Goal: Navigation & Orientation: Find specific page/section

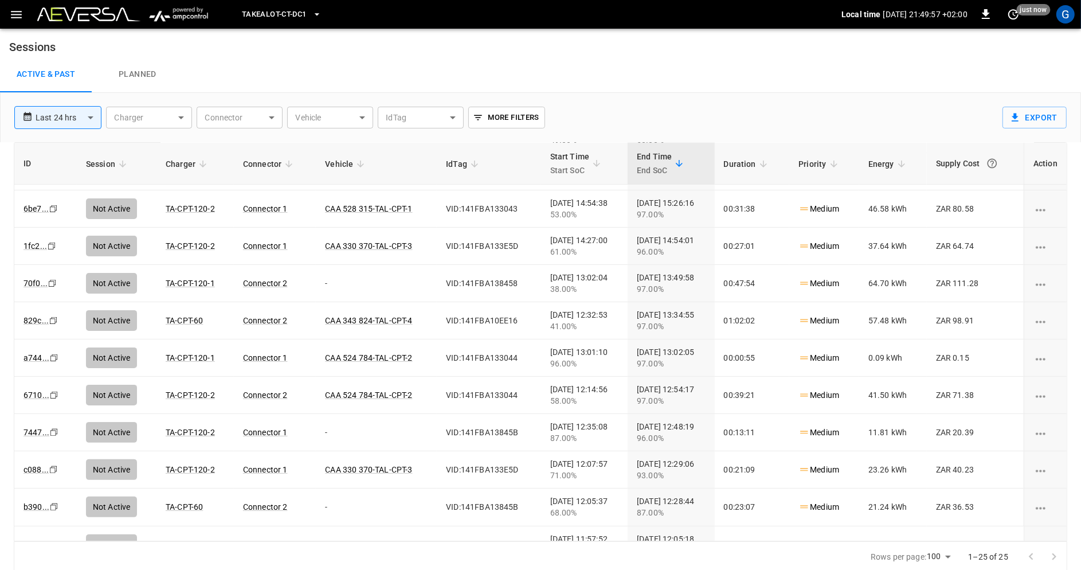
scroll to position [254, 0]
click at [645, 101] on div "**********" at bounding box center [501, 113] width 993 height 40
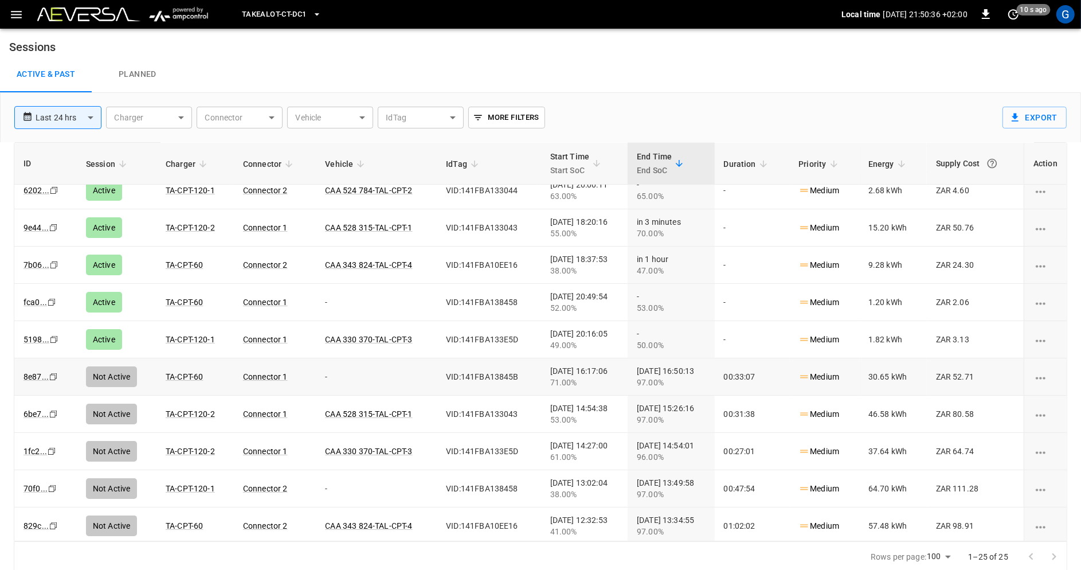
scroll to position [0, 0]
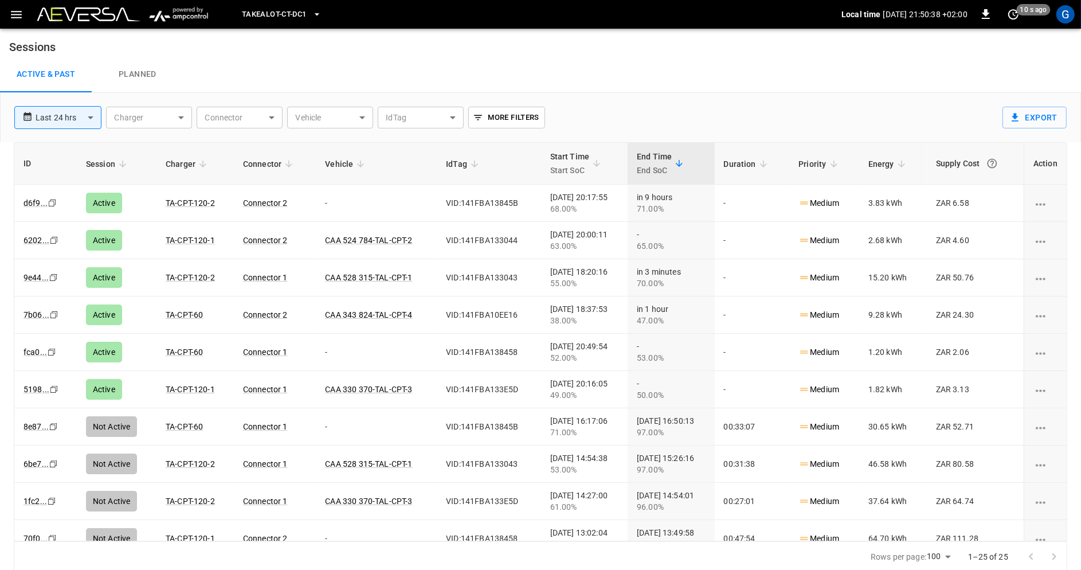
click at [100, 16] on img at bounding box center [88, 14] width 103 height 14
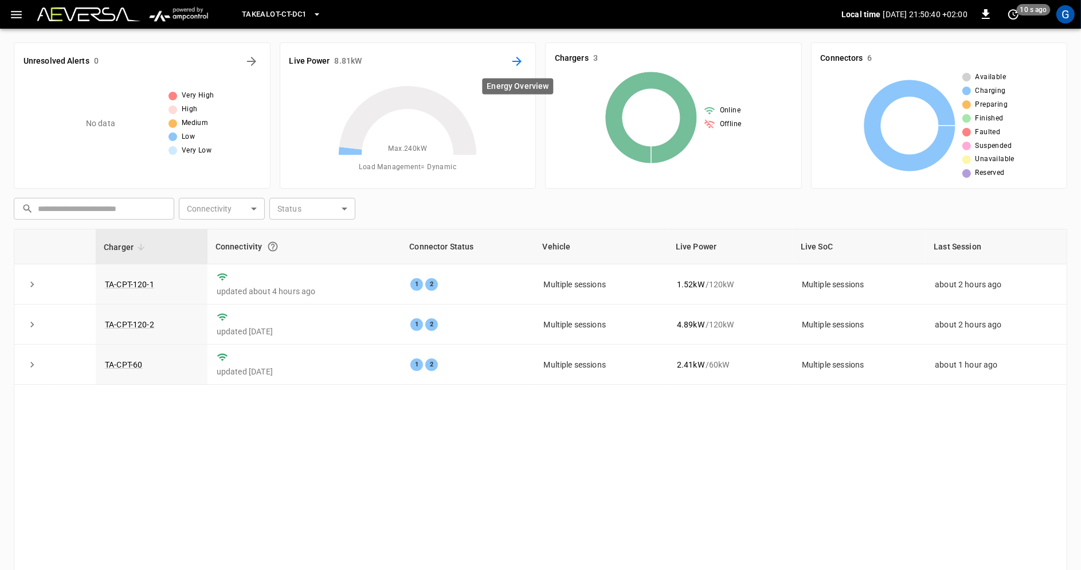
click at [511, 61] on icon "Energy Overview" at bounding box center [517, 61] width 14 height 14
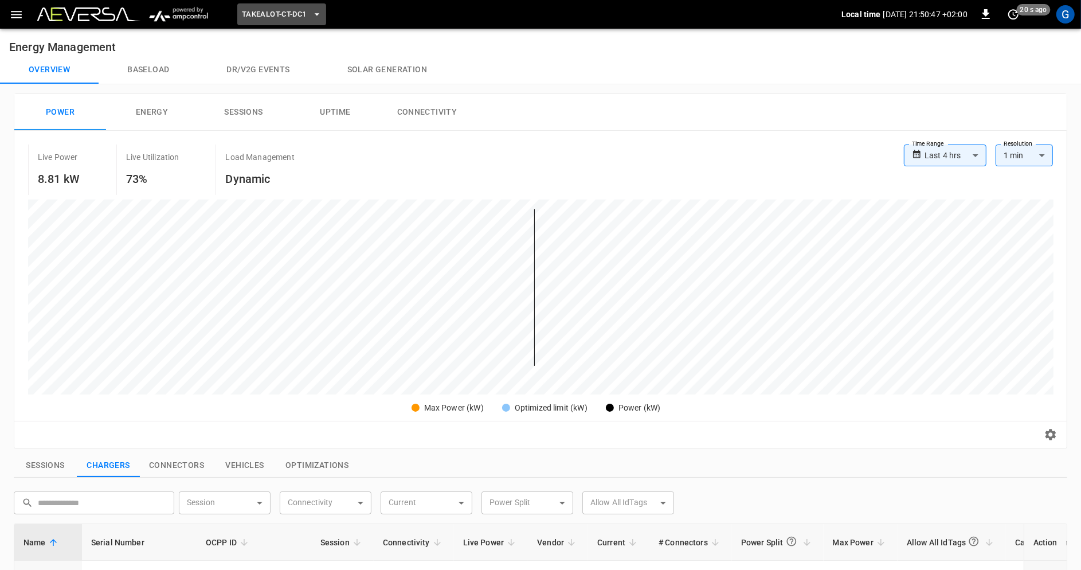
click at [283, 19] on span "Takealot-CT-DC1" at bounding box center [274, 14] width 65 height 13
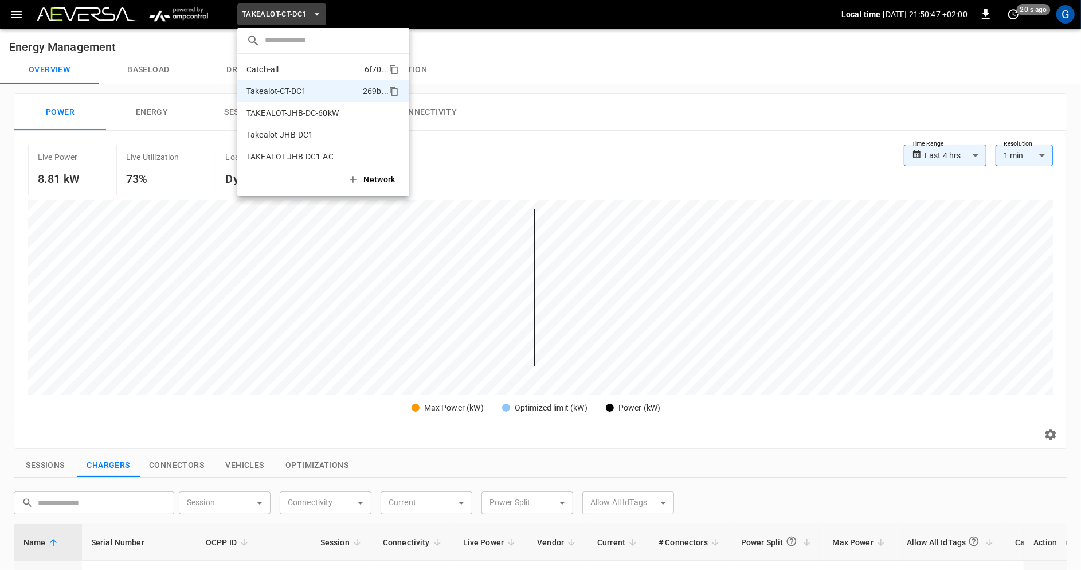
scroll to position [9, 0]
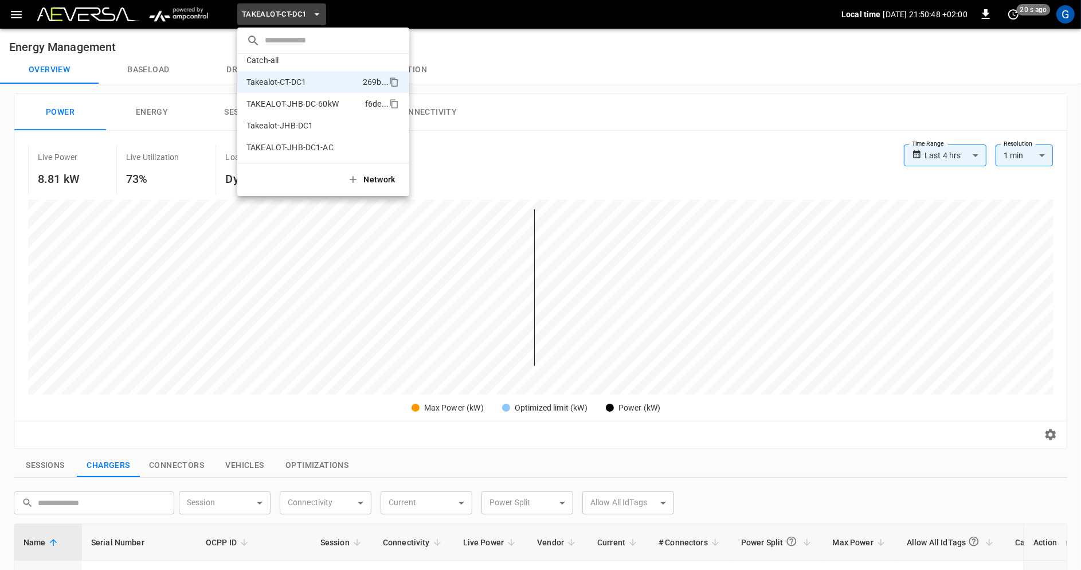
click at [312, 98] on p "TAKEALOT-JHB-DC-60kW" at bounding box center [292, 103] width 92 height 11
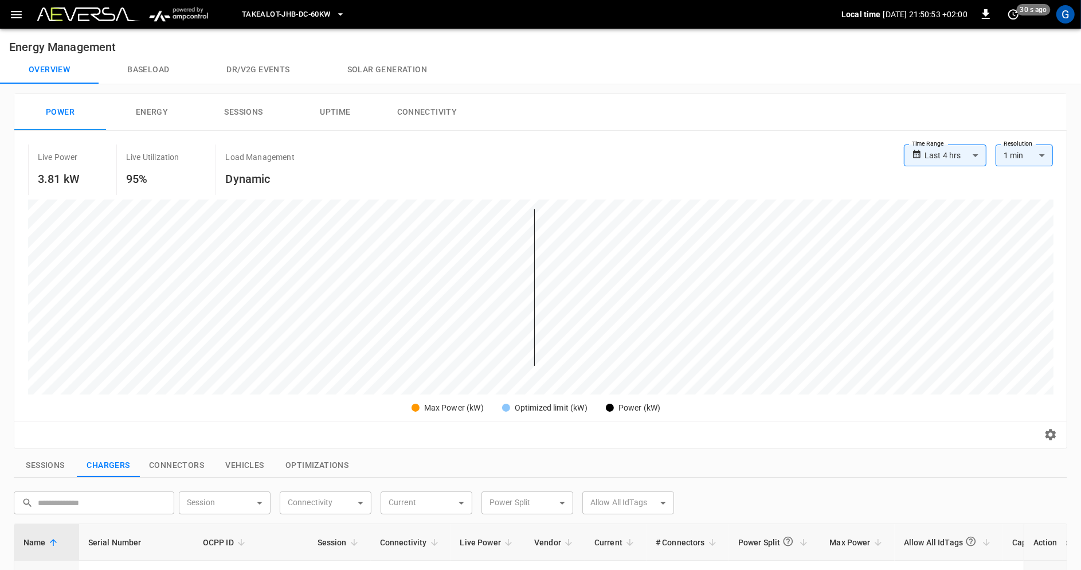
click at [297, 8] on span "TAKEALOT-JHB-DC-60kW" at bounding box center [286, 14] width 88 height 13
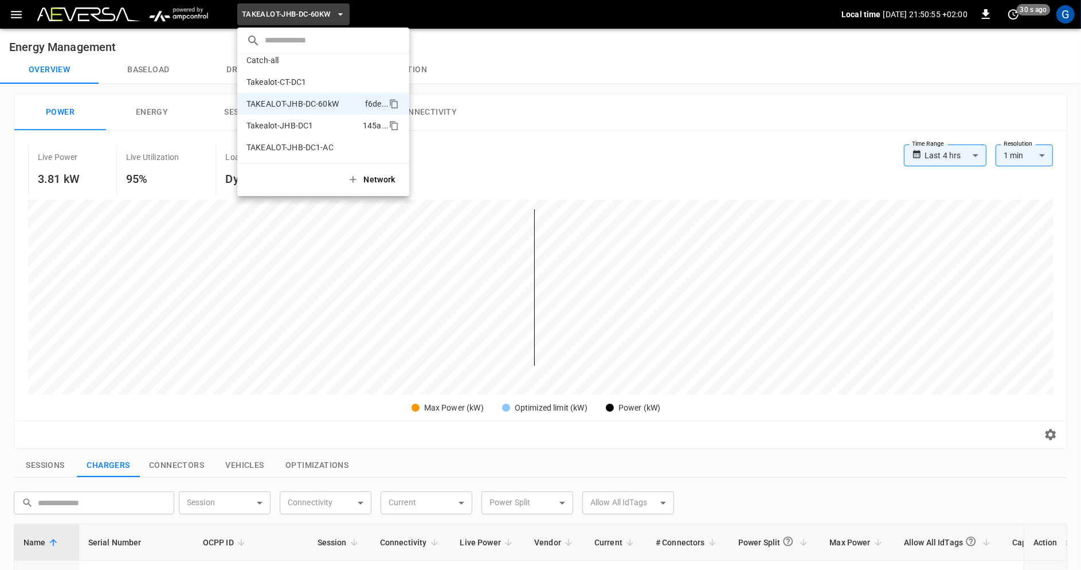
click at [314, 123] on li "Takealot-JHB-DC1 145a ..." at bounding box center [323, 126] width 172 height 22
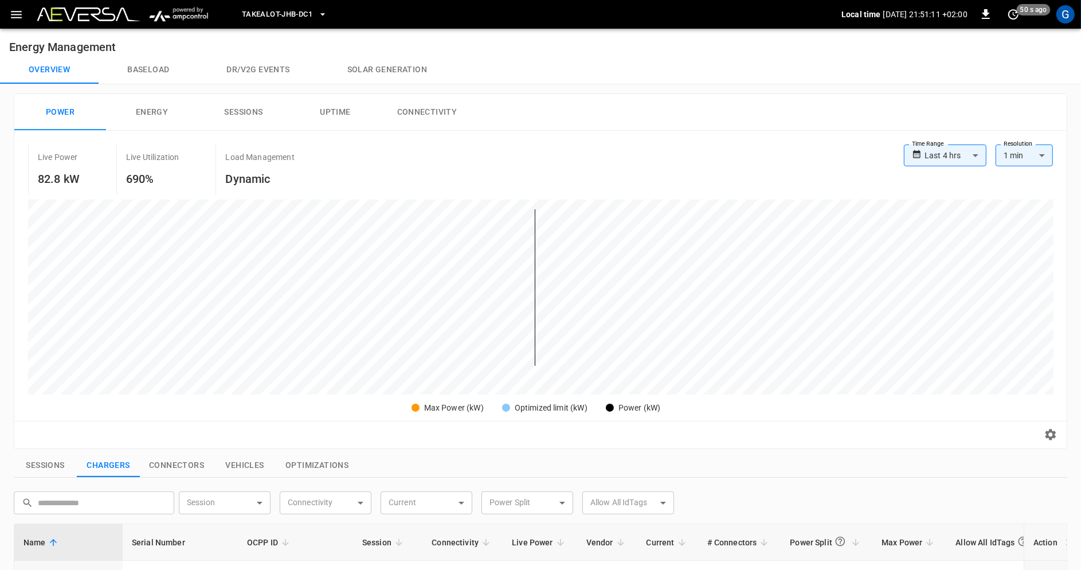
click at [320, 18] on icon "button" at bounding box center [322, 14] width 11 height 11
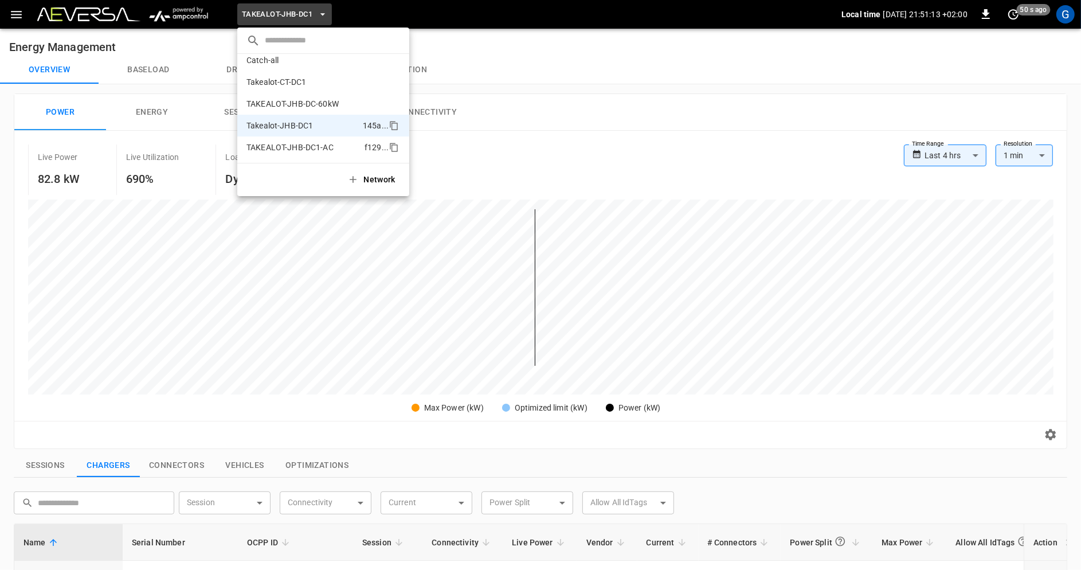
click at [323, 146] on p "TAKEALOT-JHB-DC1-AC" at bounding box center [289, 147] width 87 height 11
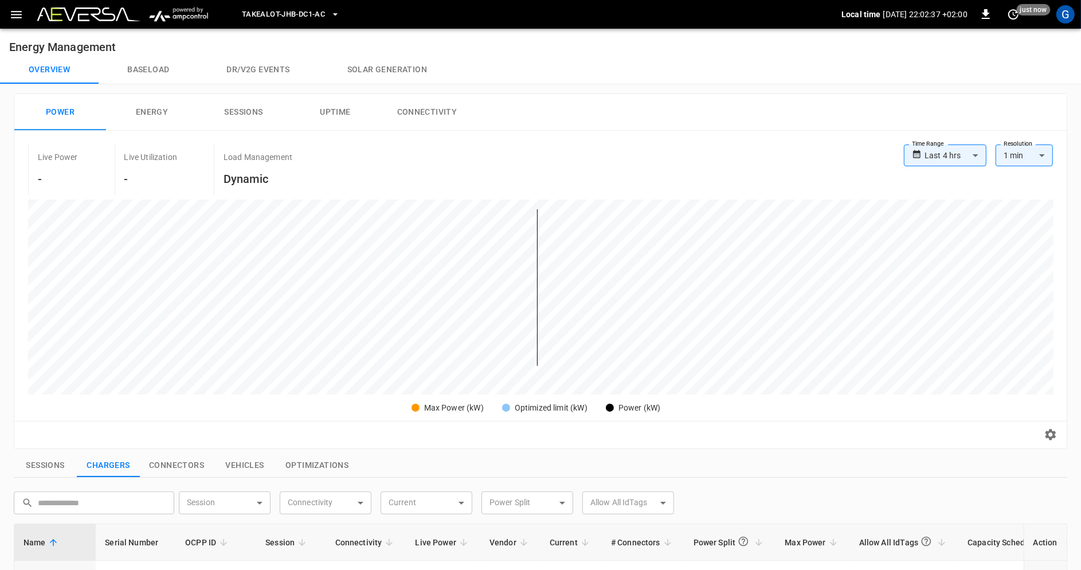
click at [12, 5] on button "button" at bounding box center [16, 14] width 23 height 21
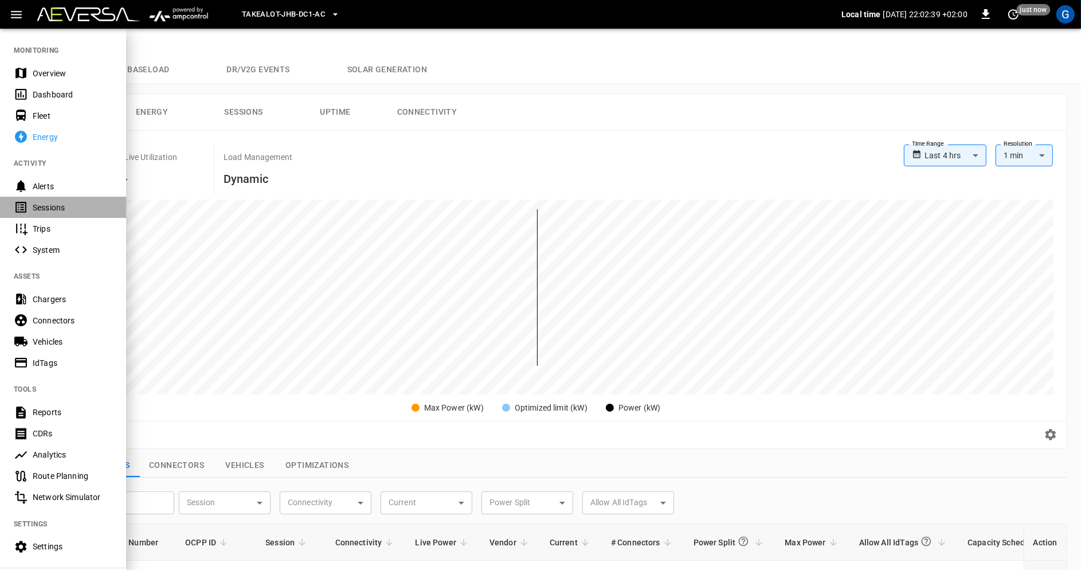
click at [69, 210] on div "Sessions" at bounding box center [73, 207] width 80 height 11
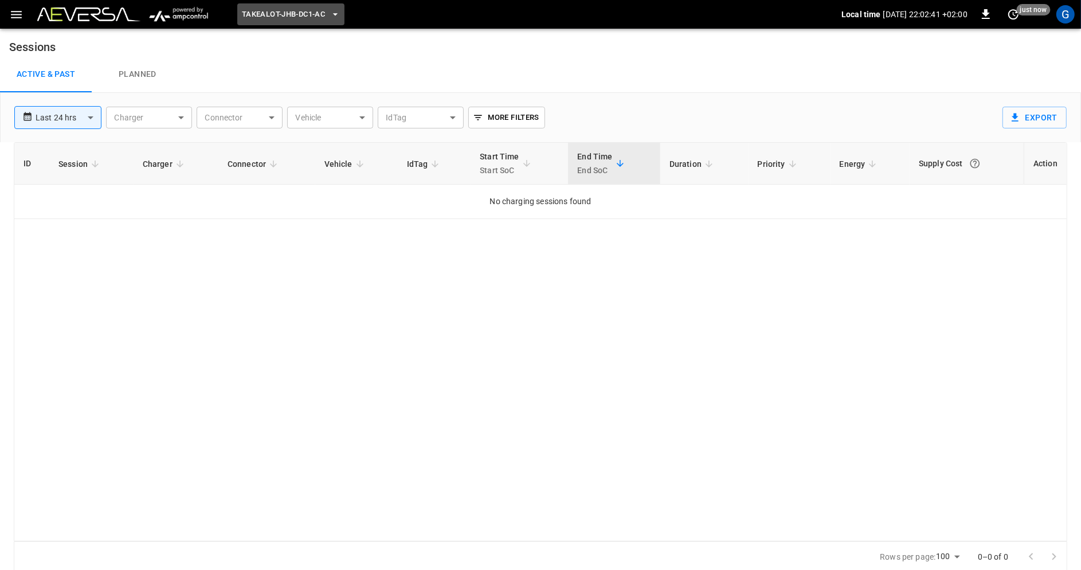
click at [278, 15] on span "TAKEALOT-JHB-DC1-AC" at bounding box center [283, 14] width 83 height 13
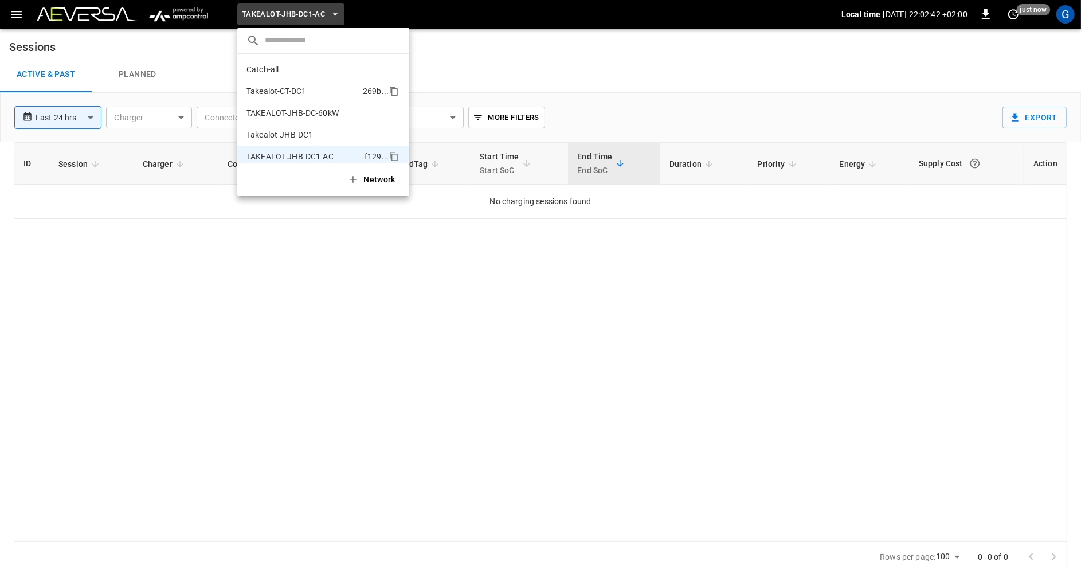
scroll to position [9, 0]
click at [319, 85] on li "Takealot-CT-DC1 269b ..." at bounding box center [323, 82] width 172 height 22
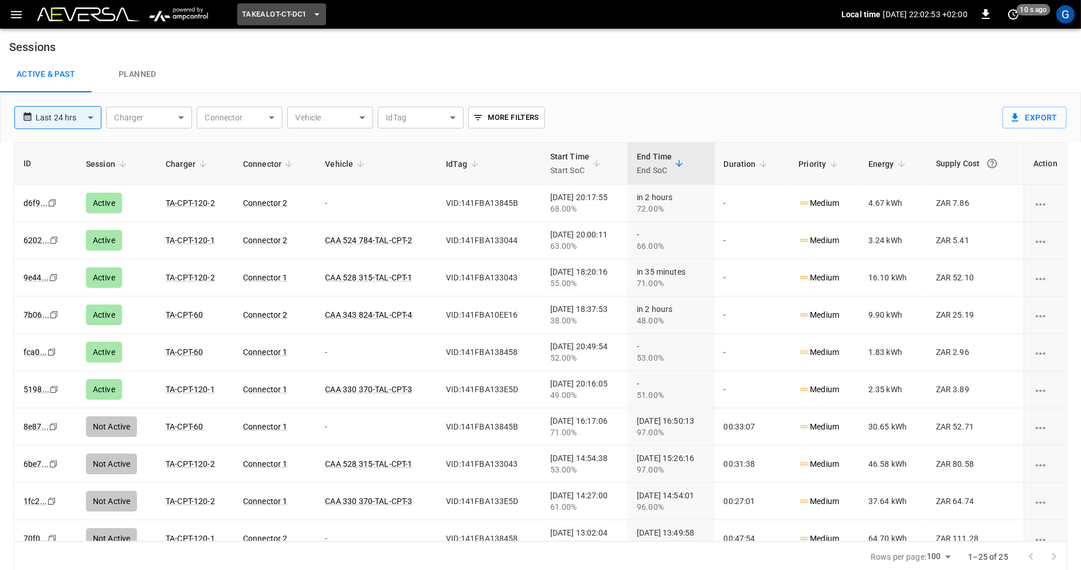
click at [314, 16] on icon "button" at bounding box center [316, 14] width 11 height 11
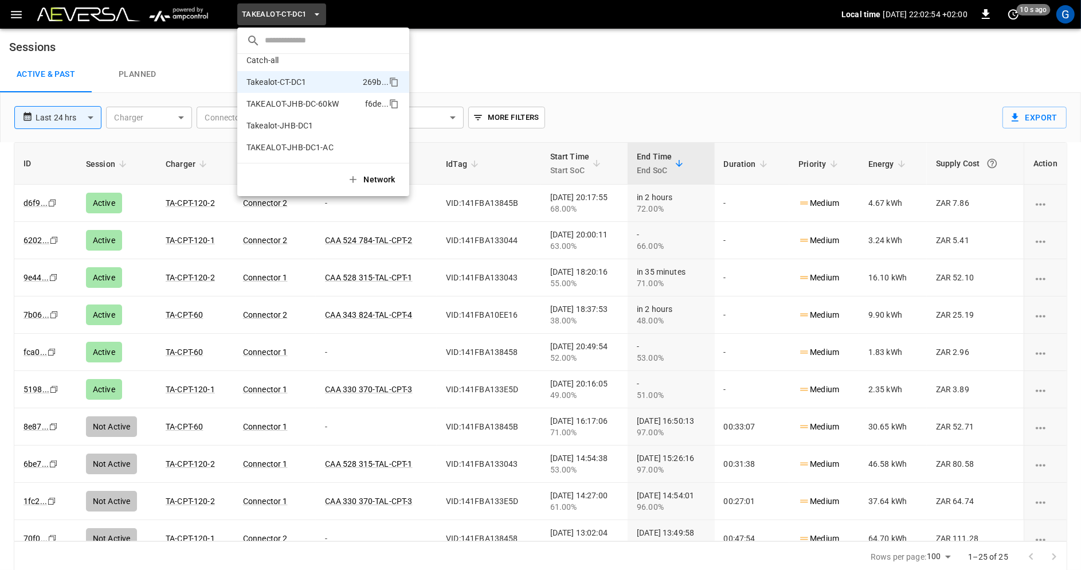
click at [326, 107] on p "TAKEALOT-JHB-DC-60kW" at bounding box center [292, 103] width 92 height 11
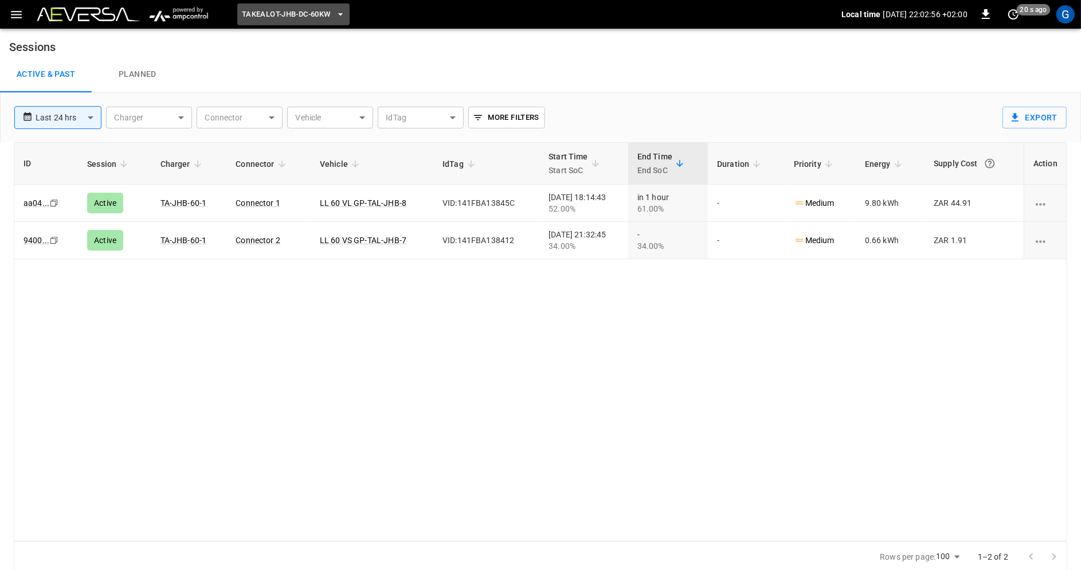
click at [316, 16] on span "TAKEALOT-JHB-DC-60kW" at bounding box center [286, 14] width 88 height 13
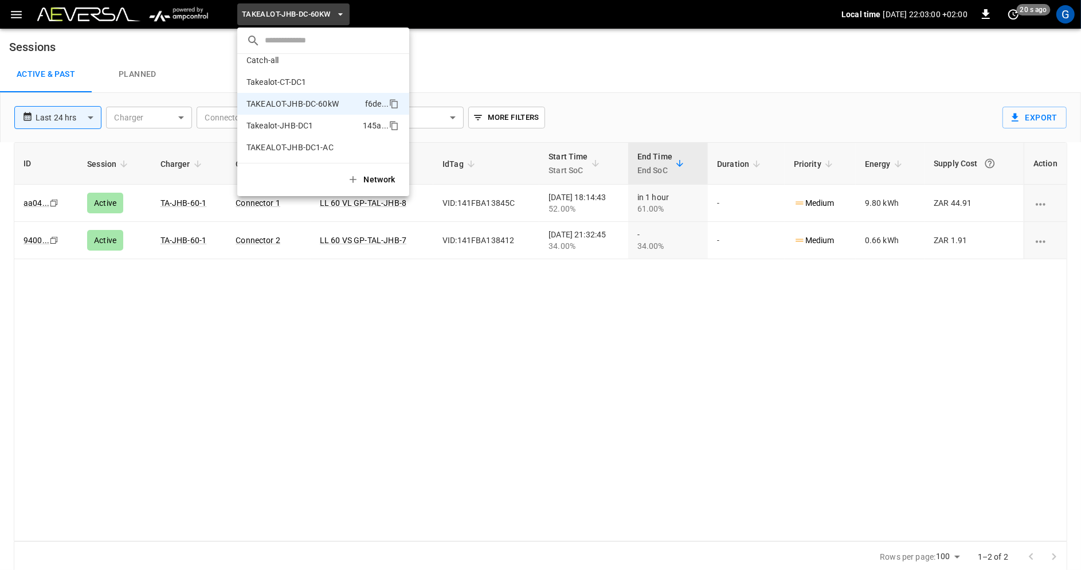
click at [315, 117] on li "Takealot-JHB-DC1 145a ..." at bounding box center [323, 126] width 172 height 22
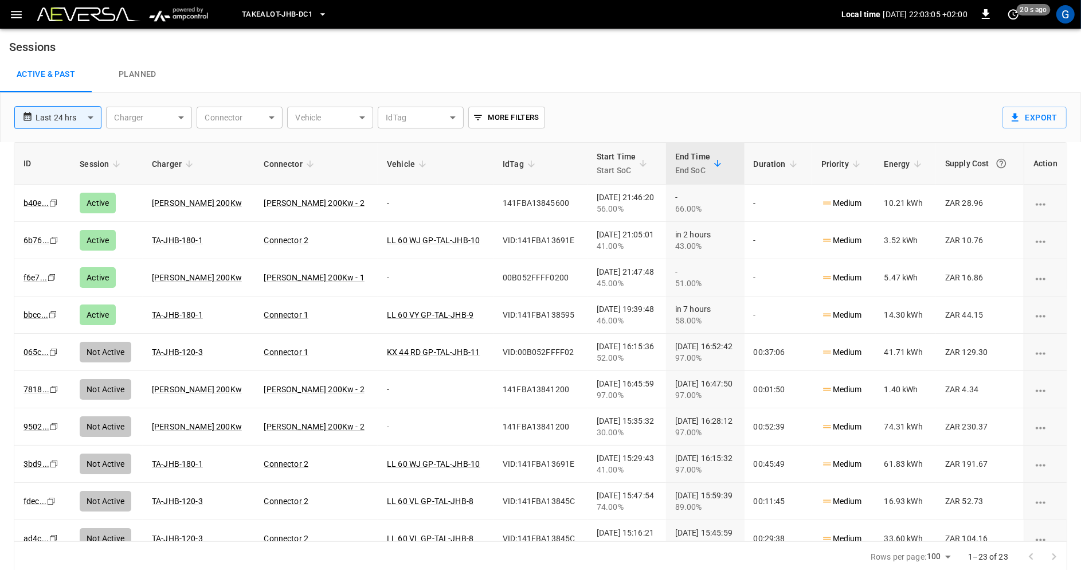
click at [315, 12] on button "Takealot-JHB-DC1" at bounding box center [284, 14] width 95 height 22
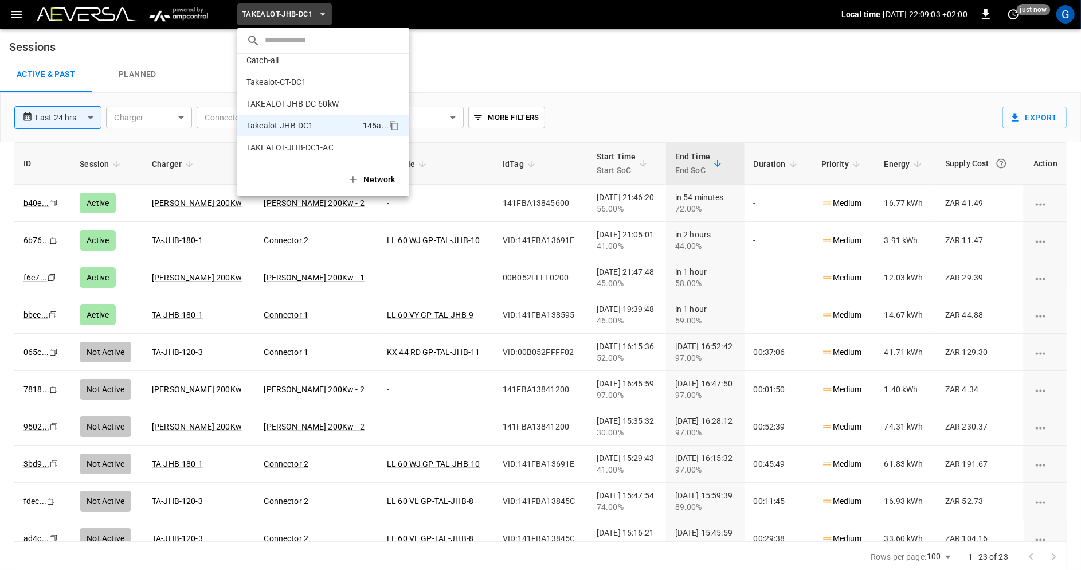
click at [472, 57] on div at bounding box center [540, 285] width 1081 height 570
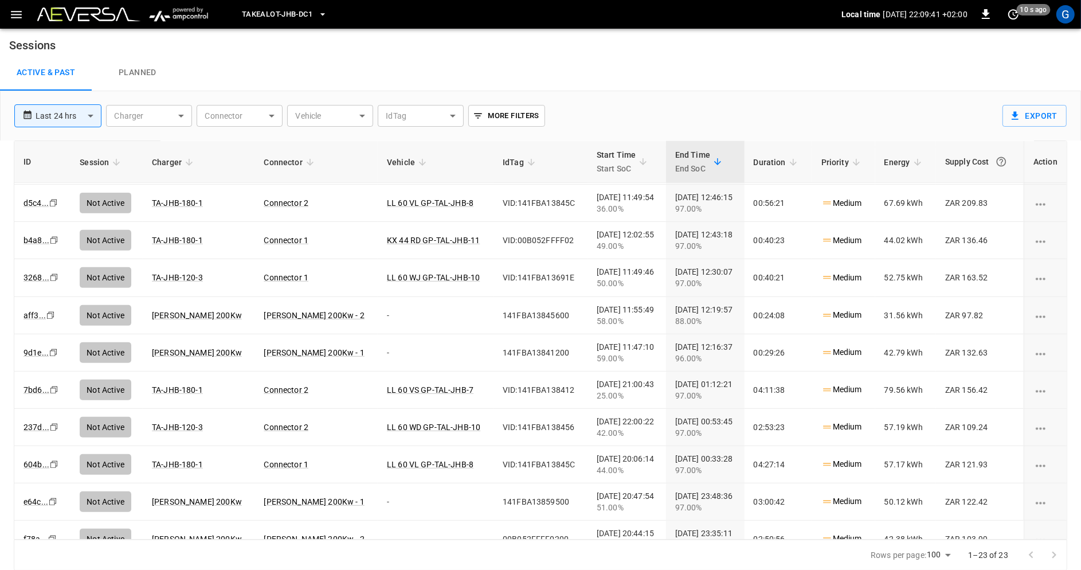
scroll to position [496, 0]
